Goal: Navigation & Orientation: Go to known website

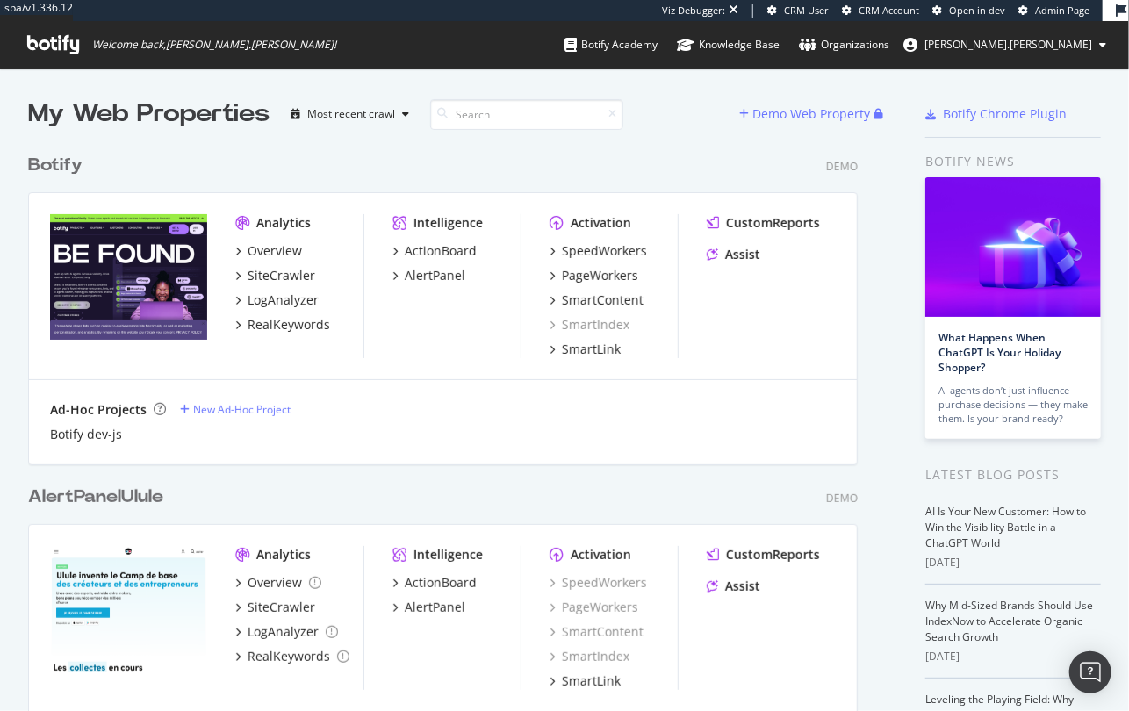
scroll to position [699, 1105]
